Goal: Task Accomplishment & Management: Complete application form

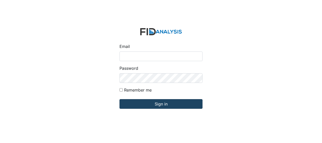
type input "Jbryant@lifeincorporated.com"
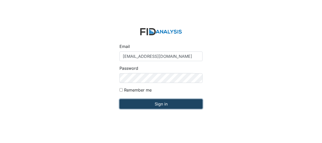
click at [147, 103] on input "Sign in" at bounding box center [161, 104] width 83 height 10
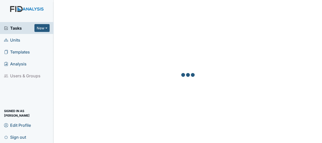
click at [36, 42] on link "Units" at bounding box center [27, 40] width 54 height 12
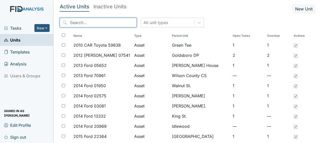
click at [96, 21] on input "search" at bounding box center [98, 23] width 77 height 10
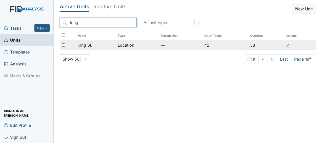
type input "king"
click at [106, 46] on div "King St." at bounding box center [95, 45] width 36 height 6
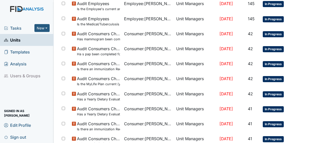
scroll to position [399, 0]
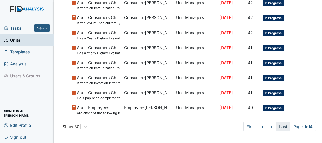
click at [276, 124] on link "Last" at bounding box center [283, 127] width 14 height 10
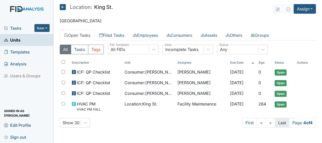
scroll to position [0, 0]
click at [261, 123] on link "<" at bounding box center [261, 123] width 9 height 10
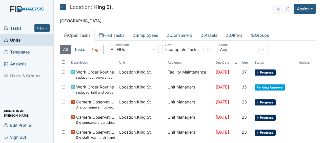
click at [261, 123] on td "In Progress" at bounding box center [275, 119] width 44 height 15
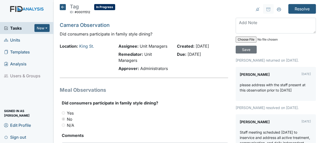
click at [64, 8] on icon at bounding box center [63, 7] width 6 height 6
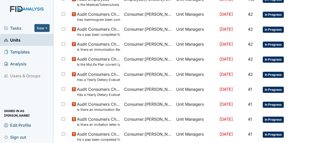
scroll to position [399, 0]
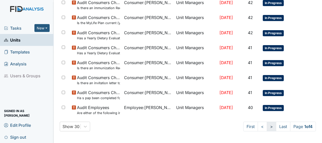
click at [268, 127] on link ">" at bounding box center [271, 127] width 9 height 10
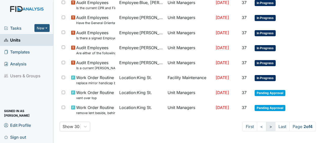
click at [268, 127] on link ">" at bounding box center [270, 127] width 9 height 10
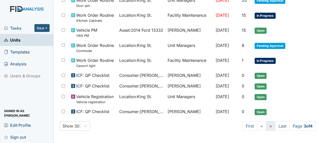
scroll to position [385, 0]
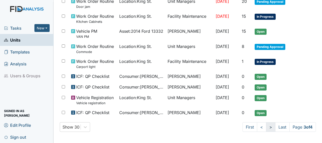
click at [268, 127] on link ">" at bounding box center [270, 127] width 9 height 10
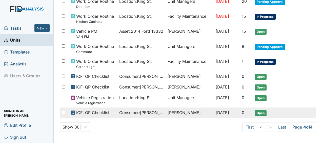
scroll to position [0, 0]
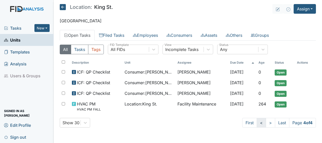
click at [260, 121] on link "<" at bounding box center [261, 123] width 9 height 10
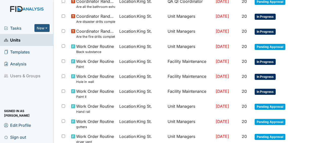
scroll to position [236, 0]
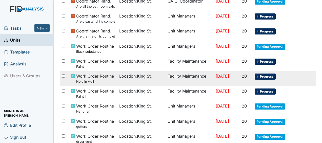
click at [214, 78] on td "[DATE]" at bounding box center [227, 78] width 26 height 15
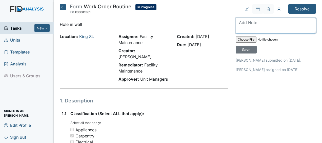
click at [237, 23] on textarea at bounding box center [276, 26] width 80 height 16
type textarea "patched hole in wall"
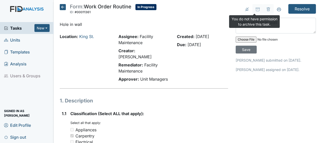
click at [296, 41] on input "file" at bounding box center [270, 39] width 69 height 12
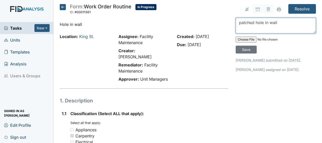
click at [277, 22] on textarea "patched hole in wall" at bounding box center [276, 26] width 80 height 16
type textarea "patched hole in wall JB"
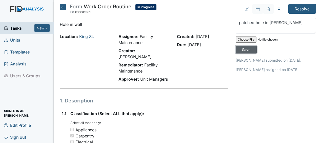
click at [243, 49] on input "Save" at bounding box center [246, 50] width 21 height 8
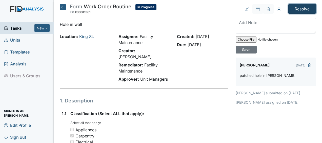
click at [298, 10] on input "Resolve" at bounding box center [302, 9] width 28 height 10
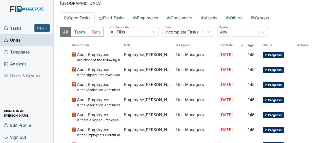
scroll to position [34, 0]
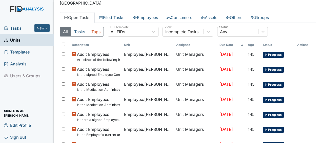
click at [297, 11] on main "Task was resolved. × Location: [GEOGRAPHIC_DATA]. Assign Assign Form Assign Ins…" at bounding box center [188, 71] width 268 height 143
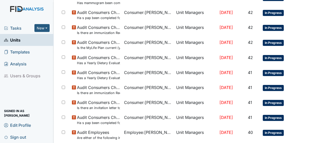
scroll to position [415, 0]
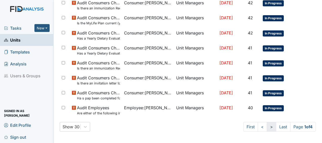
click at [267, 127] on link ">" at bounding box center [271, 127] width 9 height 10
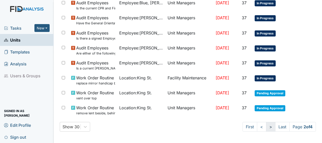
click at [266, 127] on link ">" at bounding box center [270, 127] width 9 height 10
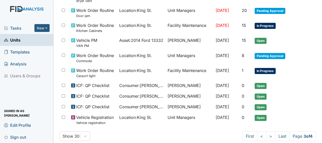
scroll to position [402, 0]
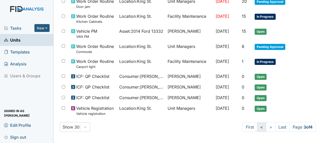
click at [258, 127] on link "<" at bounding box center [261, 127] width 9 height 10
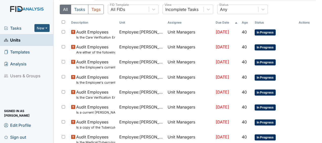
scroll to position [58, 0]
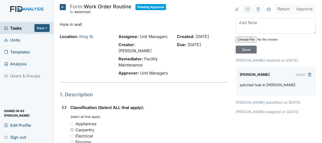
click at [63, 7] on icon at bounding box center [63, 7] width 6 height 6
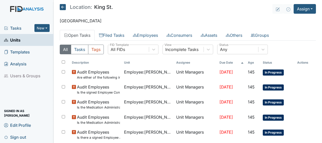
click at [63, 8] on icon at bounding box center [63, 7] width 6 height 6
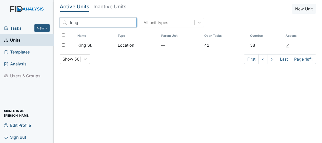
click at [121, 22] on input "king" at bounding box center [98, 23] width 77 height 10
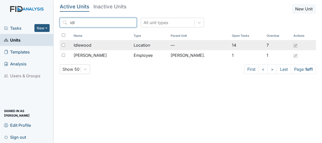
type input "idl"
click at [90, 45] on span "Idlewood" at bounding box center [83, 45] width 18 height 6
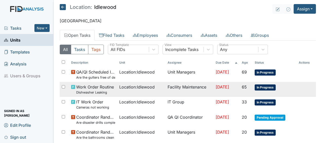
click at [103, 85] on span "Work Order Routine Dishwasher Leaking" at bounding box center [95, 89] width 38 height 11
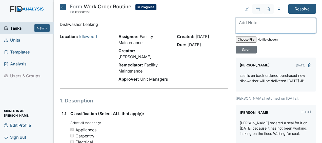
click at [237, 26] on textarea at bounding box center [276, 26] width 80 height 16
type textarea "replaced dishwasher JB"
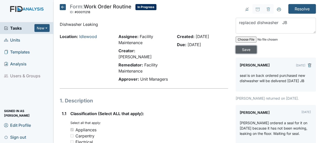
click at [239, 51] on input "Save" at bounding box center [246, 50] width 21 height 8
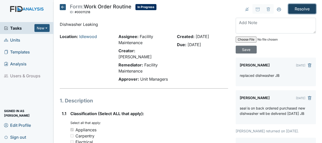
click at [301, 9] on input "Resolve" at bounding box center [302, 9] width 28 height 10
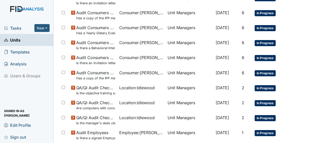
scroll to position [415, 0]
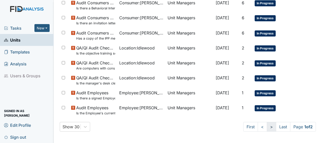
click at [267, 127] on link ">" at bounding box center [271, 127] width 9 height 10
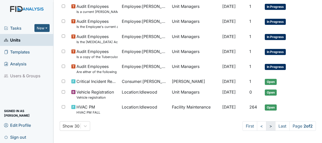
scroll to position [96, 0]
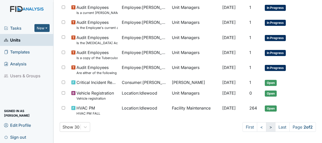
click at [267, 127] on link ">" at bounding box center [270, 127] width 9 height 10
click at [257, 127] on link "<" at bounding box center [261, 127] width 9 height 10
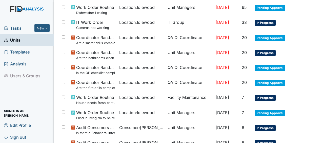
scroll to position [0, 0]
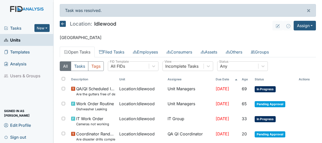
click at [64, 24] on icon at bounding box center [63, 24] width 6 height 6
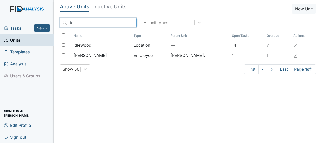
click at [121, 23] on input "idl" at bounding box center [98, 23] width 77 height 10
click at [121, 23] on input "search" at bounding box center [98, 23] width 77 height 10
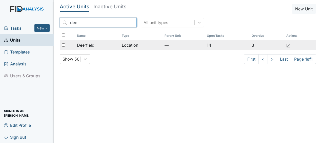
type input "dee"
click at [85, 45] on span "Deerfield" at bounding box center [85, 45] width 17 height 6
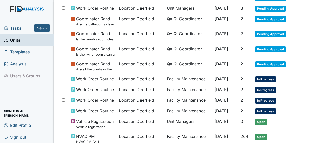
scroll to position [111, 0]
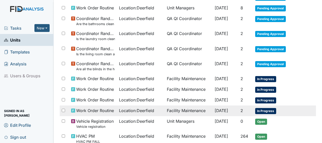
click at [215, 110] on span "[DATE]" at bounding box center [221, 110] width 13 height 5
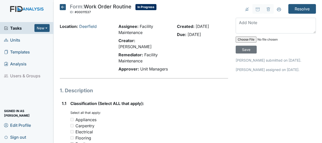
click at [64, 7] on icon at bounding box center [63, 7] width 6 height 6
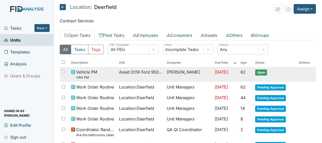
click at [123, 73] on span "Asset : 2018 Ford 95041" at bounding box center [141, 72] width 44 height 6
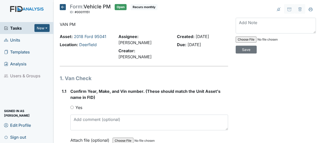
click at [72, 106] on input "Yes" at bounding box center [71, 107] width 3 height 3
radio input "true"
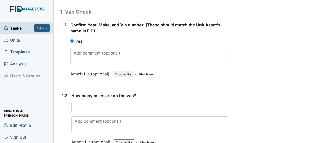
scroll to position [67, 0]
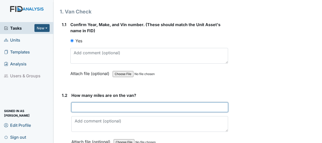
click at [72, 102] on input "number" at bounding box center [149, 107] width 157 height 10
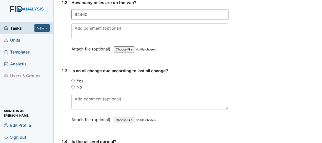
scroll to position [160, 0]
type input "94460"
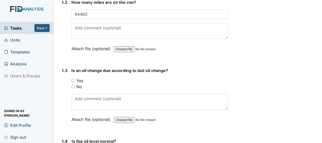
click at [73, 85] on input "No" at bounding box center [72, 86] width 3 height 3
radio input "true"
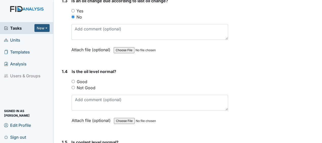
scroll to position [231, 0]
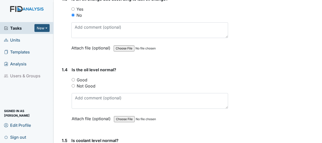
click at [72, 78] on input "Good" at bounding box center [73, 79] width 3 height 3
radio input "true"
click at [72, 78] on input "Good" at bounding box center [73, 79] width 3 height 3
radio input "true"
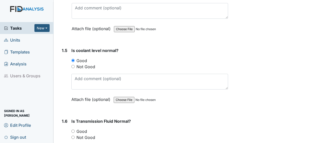
scroll to position [325, 0]
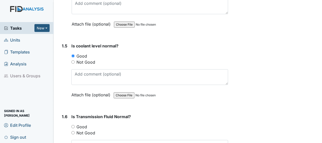
click at [74, 125] on input "Good" at bounding box center [72, 126] width 3 height 3
radio input "true"
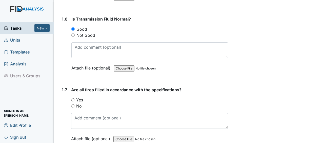
scroll to position [423, 0]
click at [73, 97] on input "Yes" at bounding box center [72, 98] width 3 height 3
radio input "true"
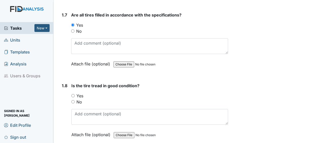
scroll to position [498, 0]
click at [72, 93] on input "Yes" at bounding box center [72, 94] width 3 height 3
radio input "true"
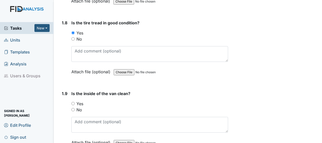
scroll to position [577, 0]
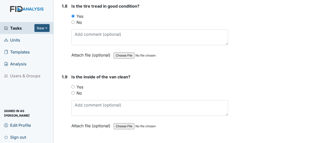
click at [72, 85] on input "Yes" at bounding box center [72, 86] width 3 height 3
radio input "true"
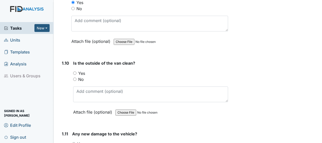
scroll to position [662, 0]
click at [74, 71] on input "Yes" at bounding box center [74, 72] width 3 height 3
radio input "true"
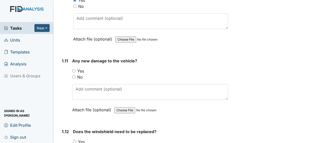
scroll to position [734, 0]
click at [75, 75] on input "No" at bounding box center [73, 76] width 3 height 3
radio input "true"
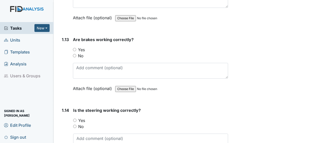
scroll to position [898, 0]
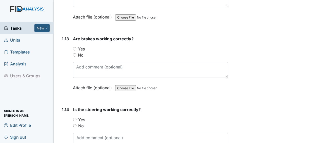
click at [75, 47] on input "Yes" at bounding box center [74, 48] width 3 height 3
radio input "true"
click at [75, 118] on input "Yes" at bounding box center [74, 119] width 3 height 3
radio input "true"
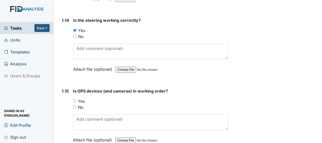
scroll to position [987, 0]
click at [75, 99] on input "Yes" at bounding box center [74, 100] width 3 height 3
radio input "true"
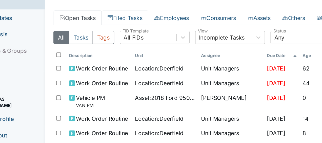
drag, startPoint x: 125, startPoint y: 47, endPoint x: 129, endPoint y: 44, distance: 4.9
click at [125, 47] on link "Filed Tasks" at bounding box center [112, 52] width 34 height 11
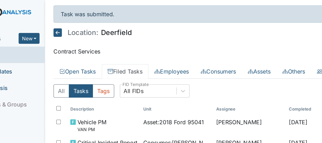
click at [63, 25] on icon at bounding box center [63, 24] width 6 height 6
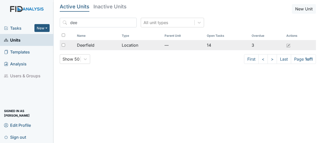
click at [84, 45] on span "Deerfield" at bounding box center [85, 45] width 17 height 6
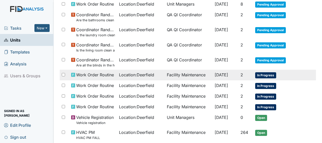
scroll to position [115, 0]
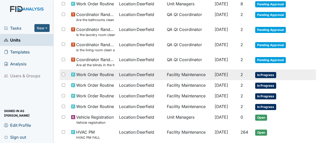
click at [96, 74] on span "Work Order Routine" at bounding box center [95, 74] width 38 height 6
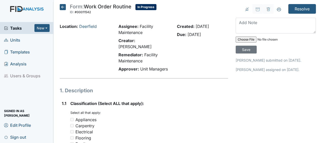
click at [63, 7] on icon at bounding box center [63, 7] width 6 height 6
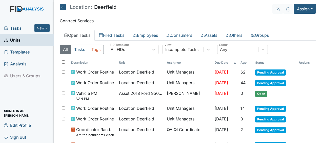
click at [63, 7] on icon at bounding box center [63, 7] width 6 height 6
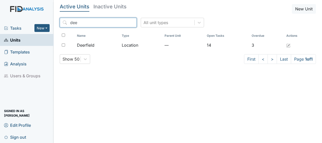
click at [121, 22] on input "dee" at bounding box center [98, 23] width 77 height 10
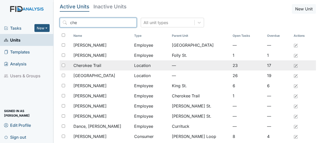
type input "che"
click at [88, 66] on span "Cherokee Trail" at bounding box center [87, 65] width 28 height 6
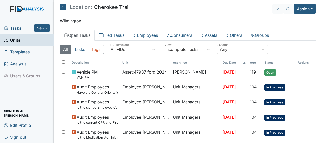
click at [63, 8] on icon at bounding box center [63, 7] width 6 height 6
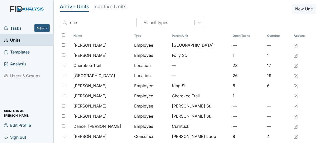
click at [63, 8] on h5 "Active Units" at bounding box center [75, 6] width 30 height 5
click at [121, 21] on input "che" at bounding box center [98, 23] width 77 height 10
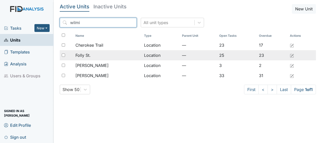
type input "wilmi"
click at [96, 56] on div "Folly St." at bounding box center [107, 55] width 65 height 6
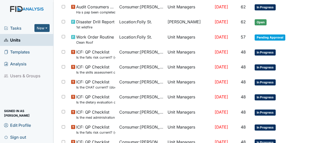
scroll to position [363, 0]
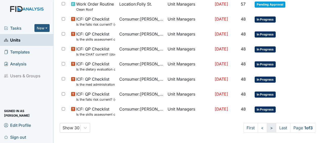
click at [267, 125] on link ">" at bounding box center [271, 128] width 9 height 10
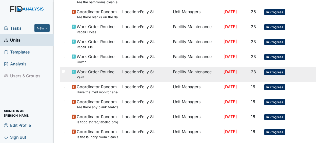
scroll to position [393, 0]
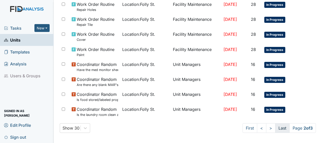
click at [275, 129] on link "Last" at bounding box center [282, 128] width 14 height 10
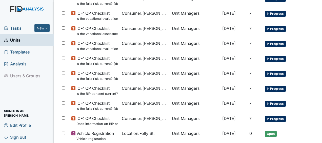
scroll to position [277, 0]
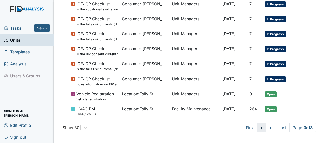
click at [257, 127] on link "<" at bounding box center [261, 128] width 9 height 10
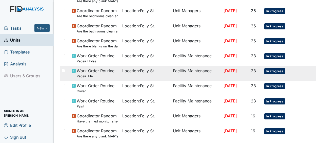
scroll to position [342, 0]
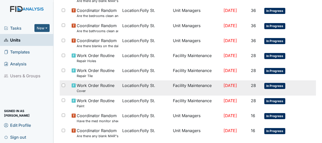
click at [142, 85] on span "Location : Folly St." at bounding box center [138, 85] width 33 height 6
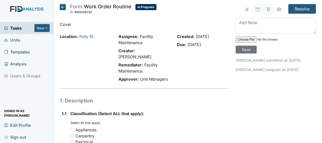
click at [64, 6] on icon at bounding box center [63, 7] width 6 height 6
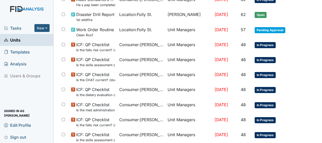
scroll to position [363, 0]
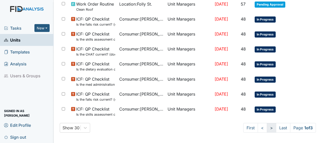
click at [267, 126] on link ">" at bounding box center [271, 128] width 9 height 10
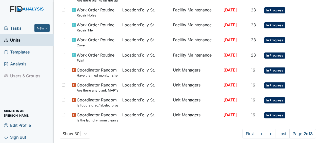
scroll to position [389, 0]
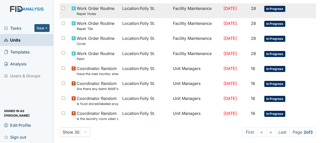
click at [96, 9] on span "Work Order Routine Repair Holes" at bounding box center [96, 10] width 38 height 11
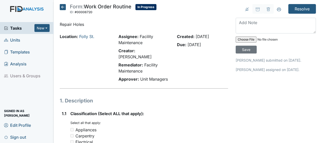
click at [63, 8] on icon at bounding box center [63, 7] width 6 height 6
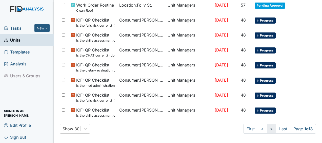
scroll to position [362, 0]
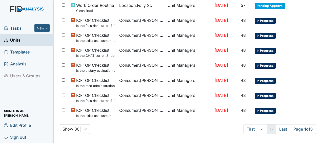
click at [267, 126] on link ">" at bounding box center [271, 129] width 9 height 10
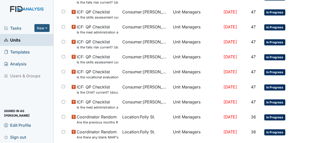
scroll to position [199, 0]
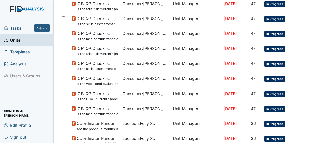
click at [246, 54] on td "[DATE]" at bounding box center [235, 50] width 27 height 15
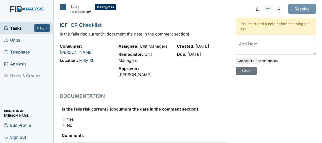
click at [181, 22] on h5 "ICF: QP Checklist" at bounding box center [144, 25] width 168 height 8
click at [63, 6] on icon at bounding box center [63, 7] width 6 height 6
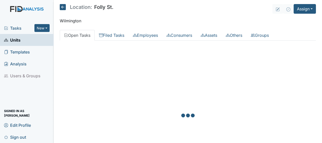
click at [63, 9] on icon at bounding box center [63, 7] width 6 height 6
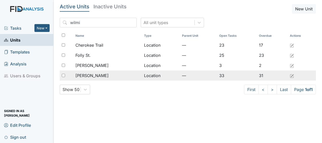
click at [126, 77] on div "[PERSON_NAME]" at bounding box center [107, 75] width 65 height 6
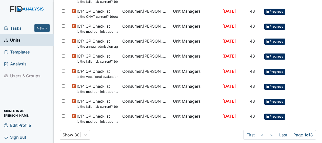
scroll to position [367, 0]
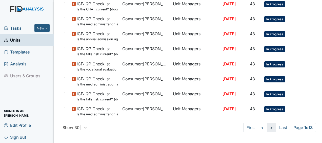
click at [267, 127] on link ">" at bounding box center [271, 128] width 9 height 10
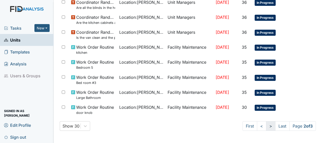
scroll to position [340, 0]
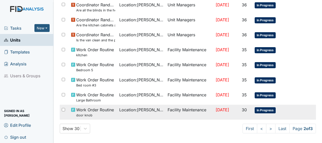
click at [166, 110] on td "Facility Maintenance" at bounding box center [190, 112] width 48 height 15
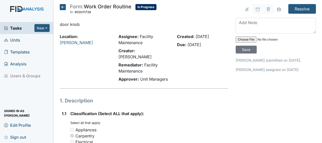
click at [166, 110] on strong "Classification (Select ALL that apply):" at bounding box center [149, 113] width 158 height 6
click at [63, 7] on icon at bounding box center [63, 7] width 6 height 6
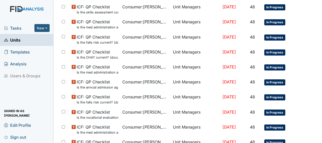
scroll to position [367, 0]
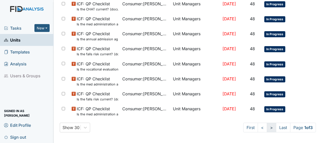
click at [268, 127] on link ">" at bounding box center [271, 128] width 9 height 10
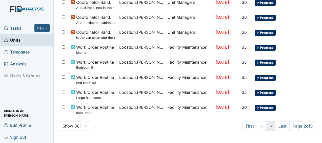
scroll to position [340, 0]
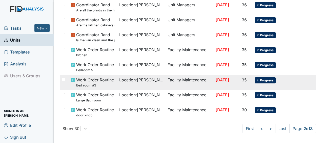
click at [102, 77] on span "Work Order Routine Bed room #3" at bounding box center [95, 82] width 38 height 11
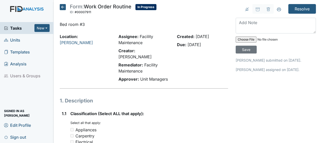
click at [64, 7] on icon at bounding box center [63, 7] width 6 height 6
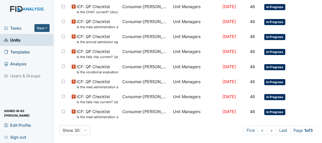
scroll to position [367, 0]
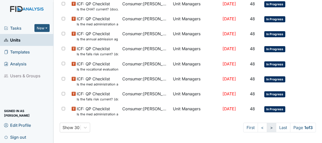
click at [267, 124] on link ">" at bounding box center [271, 128] width 9 height 10
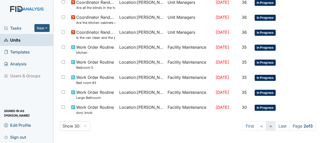
scroll to position [340, 0]
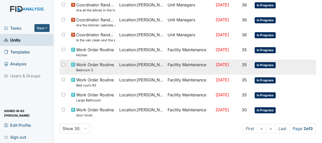
click at [119, 63] on span "Location : Lockwood" at bounding box center [141, 65] width 44 height 6
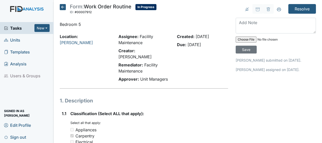
click at [63, 6] on icon at bounding box center [63, 7] width 6 height 6
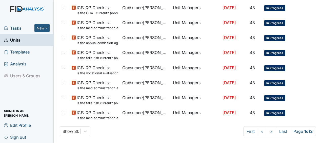
scroll to position [367, 0]
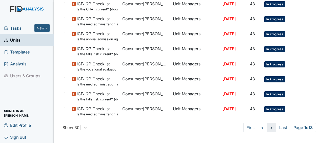
click at [267, 127] on link ">" at bounding box center [271, 128] width 9 height 10
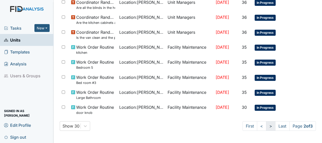
scroll to position [340, 0]
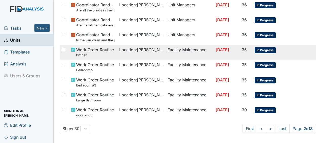
click at [124, 49] on span "Location : Lockwood" at bounding box center [141, 50] width 44 height 6
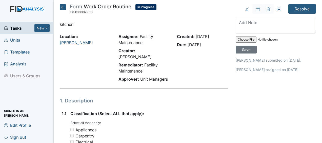
click at [62, 9] on icon at bounding box center [63, 7] width 6 height 6
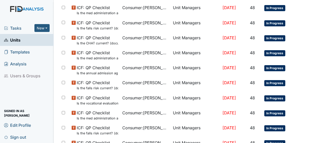
scroll to position [367, 0]
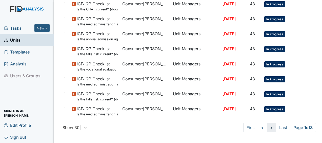
click at [267, 126] on link ">" at bounding box center [271, 128] width 9 height 10
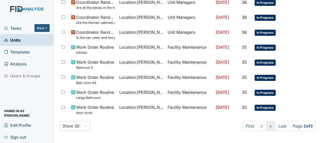
scroll to position [340, 0]
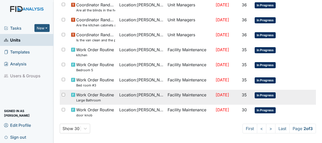
click at [183, 92] on td "Facility Maintenance" at bounding box center [190, 97] width 48 height 15
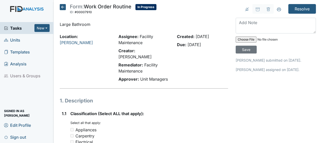
click at [61, 9] on icon at bounding box center [63, 7] width 6 height 6
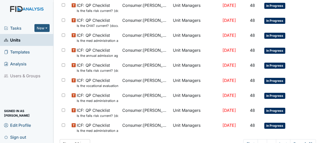
scroll to position [367, 0]
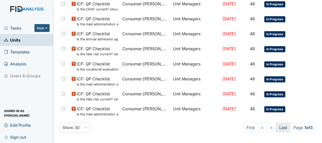
click at [280, 127] on link "Last" at bounding box center [283, 128] width 14 height 10
click at [280, 127] on link "Last" at bounding box center [282, 128] width 14 height 10
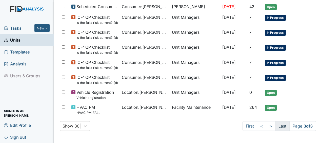
scroll to position [334, 0]
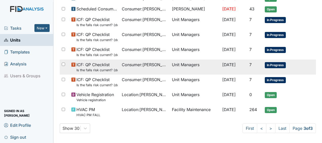
drag, startPoint x: 280, startPoint y: 127, endPoint x: 232, endPoint y: 62, distance: 80.9
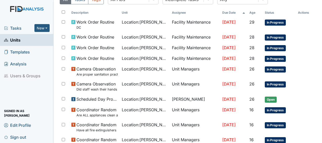
scroll to position [45, 0]
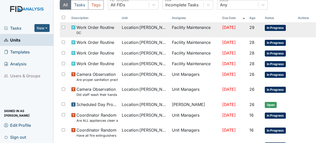
click at [86, 28] on span "Work Order Routine DC" at bounding box center [95, 29] width 38 height 11
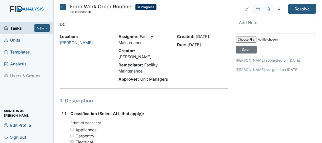
click at [63, 7] on icon at bounding box center [63, 7] width 6 height 6
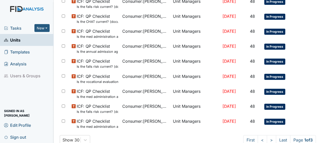
scroll to position [367, 0]
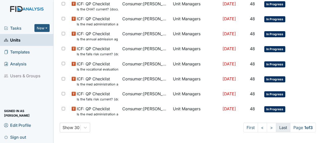
click at [277, 125] on link "Last" at bounding box center [283, 128] width 14 height 10
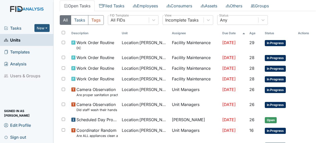
scroll to position [0, 0]
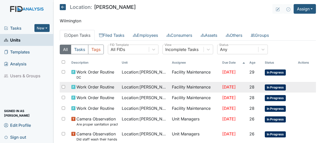
click at [170, 86] on td "Facility Maintenance" at bounding box center [195, 87] width 50 height 11
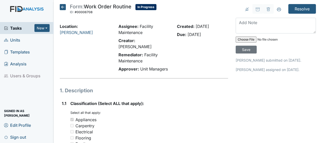
click at [63, 7] on icon at bounding box center [63, 7] width 6 height 6
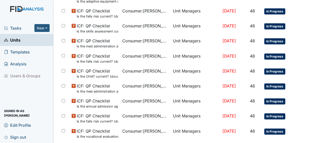
scroll to position [367, 0]
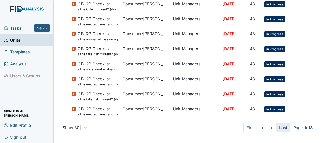
click at [277, 126] on link "Last" at bounding box center [283, 128] width 14 height 10
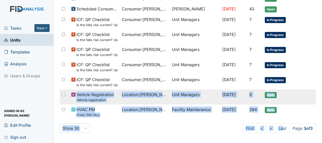
drag, startPoint x: 277, startPoint y: 126, endPoint x: 305, endPoint y: 102, distance: 36.8
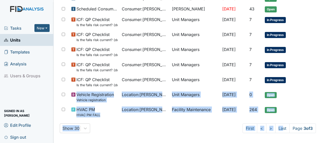
drag, startPoint x: 305, startPoint y: 102, endPoint x: 315, endPoint y: 101, distance: 10.2
click at [315, 101] on main "Location: Lockwood Assign Assign Form Assign Inspection Assign Document Assign …" at bounding box center [188, 71] width 268 height 143
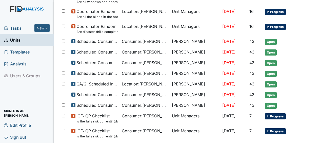
scroll to position [0, 0]
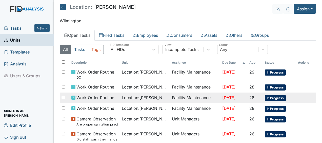
click at [107, 97] on span "Work Order Routine" at bounding box center [95, 97] width 38 height 6
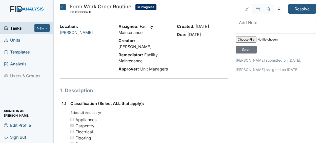
click at [62, 7] on icon at bounding box center [63, 7] width 6 height 6
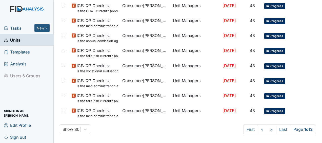
scroll to position [367, 0]
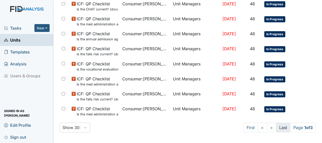
click at [277, 127] on link "Last" at bounding box center [283, 128] width 14 height 10
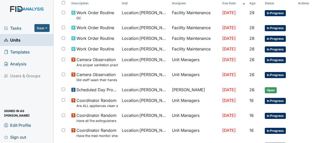
scroll to position [59, 0]
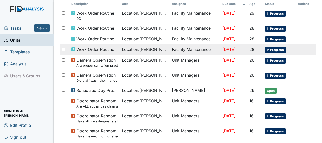
click at [182, 49] on td "Facility Maintenance" at bounding box center [195, 49] width 50 height 11
